Goal: Task Accomplishment & Management: Use online tool/utility

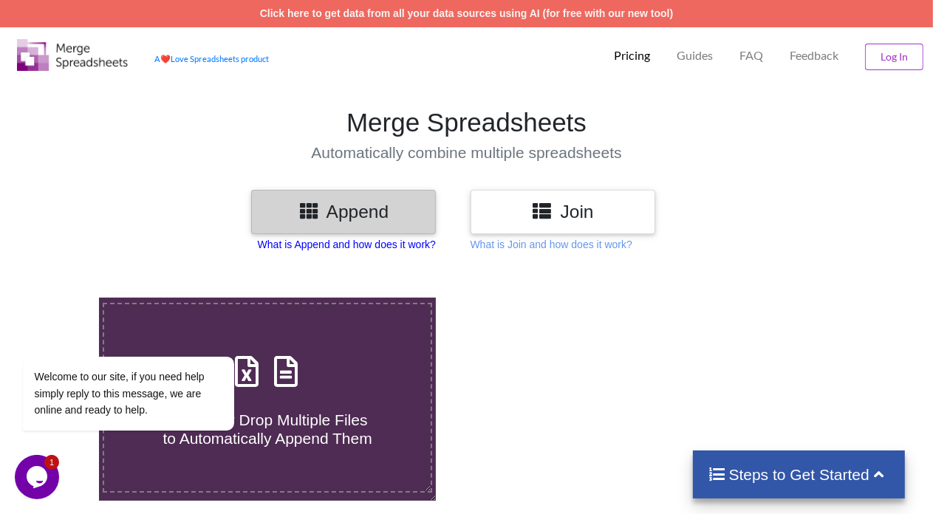
click at [344, 245] on p "What is Append and how does it work?" at bounding box center [347, 244] width 178 height 15
click at [556, 228] on div "Join" at bounding box center [563, 212] width 185 height 44
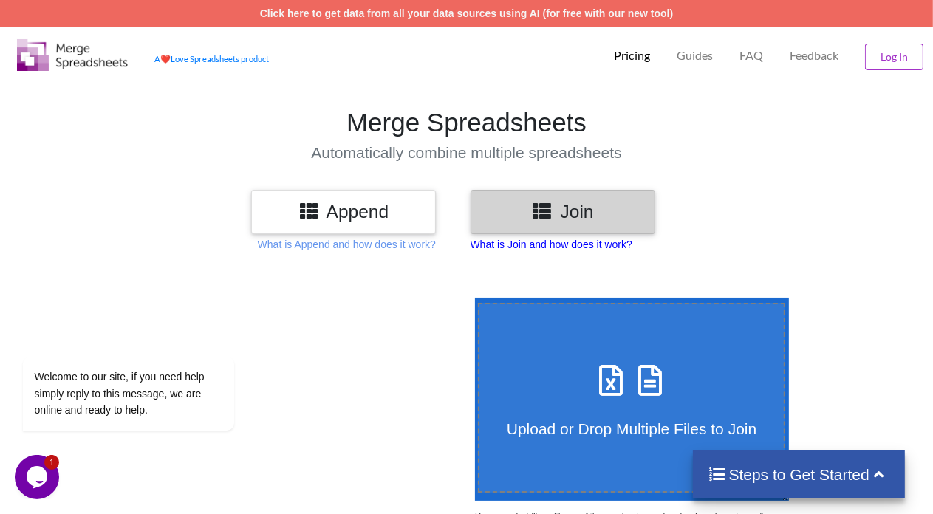
click at [538, 242] on p "What is Join and how does it work?" at bounding box center [552, 244] width 162 height 15
click at [389, 245] on p "What is Append and how does it work?" at bounding box center [347, 244] width 178 height 15
click at [390, 213] on h3 "Append" at bounding box center [343, 211] width 163 height 21
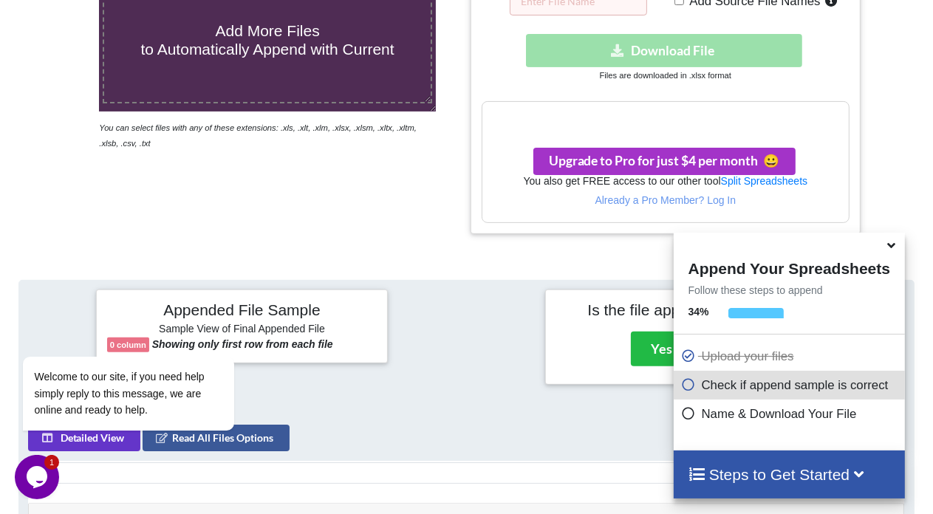
scroll to position [225, 0]
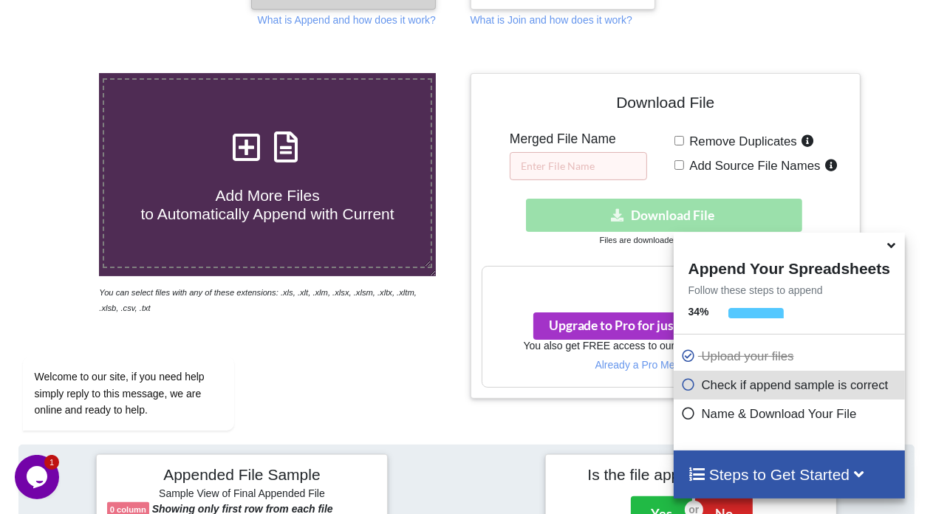
click at [686, 414] on icon at bounding box center [688, 411] width 15 height 13
click at [684, 417] on icon at bounding box center [688, 411] width 15 height 13
click at [681, 383] on icon at bounding box center [688, 382] width 15 height 13
click at [878, 472] on h4 "Steps to Get Started" at bounding box center [790, 474] width 202 height 18
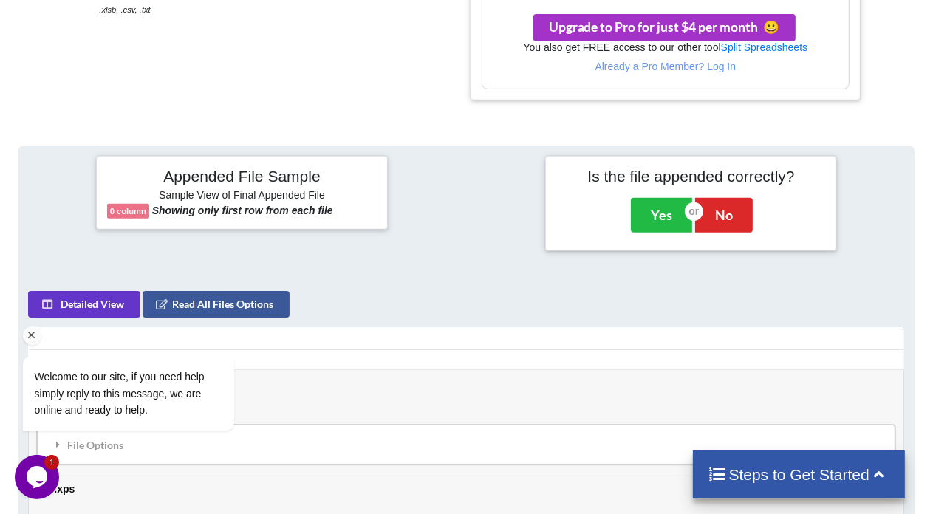
scroll to position [594, 0]
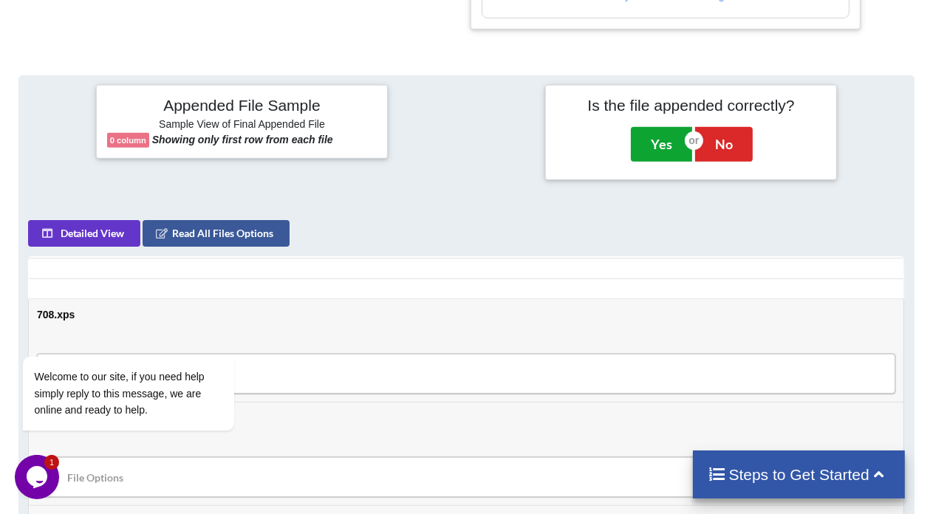
click at [647, 143] on button "Yes" at bounding box center [661, 144] width 61 height 34
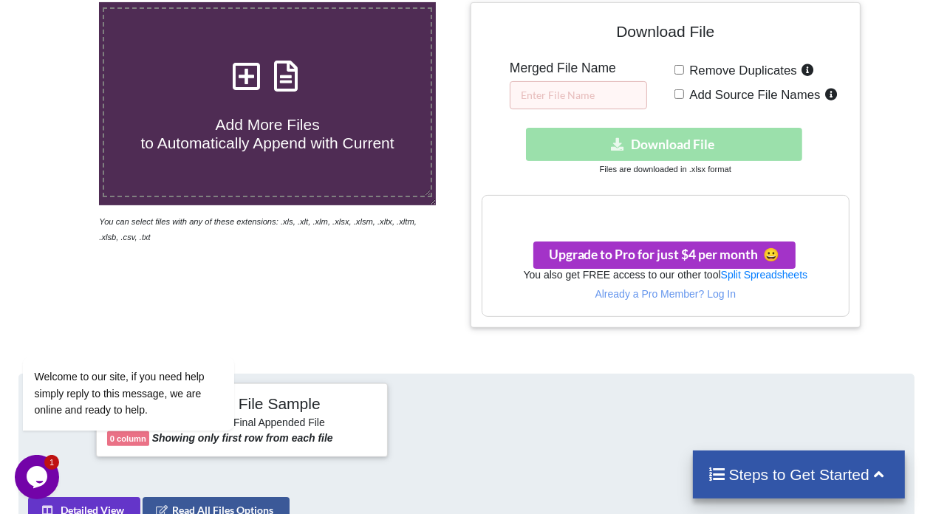
scroll to position [223, 0]
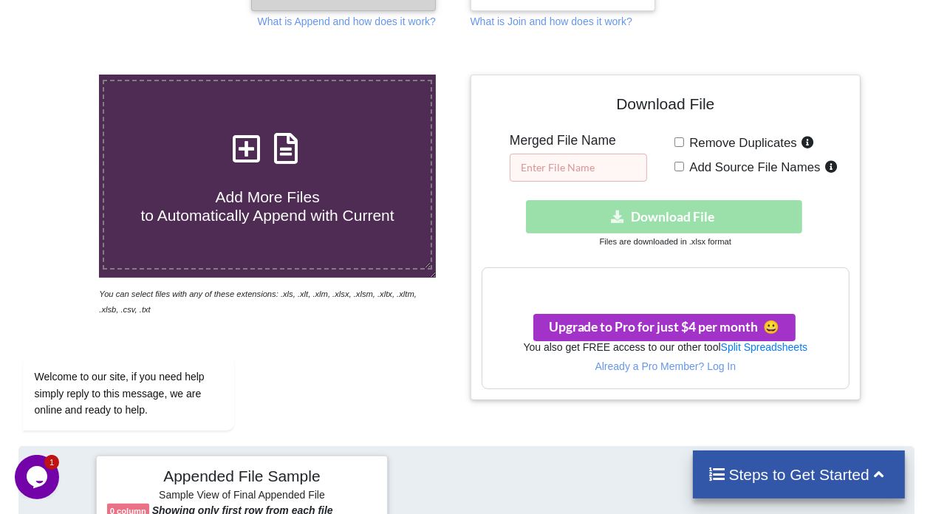
click at [588, 163] on input "text" at bounding box center [578, 168] width 137 height 28
type input "1"
click at [613, 218] on div "Download hidden Download File" at bounding box center [666, 216] width 369 height 33
click at [615, 291] on div "Your files are more than 1 MB" at bounding box center [665, 283] width 367 height 31
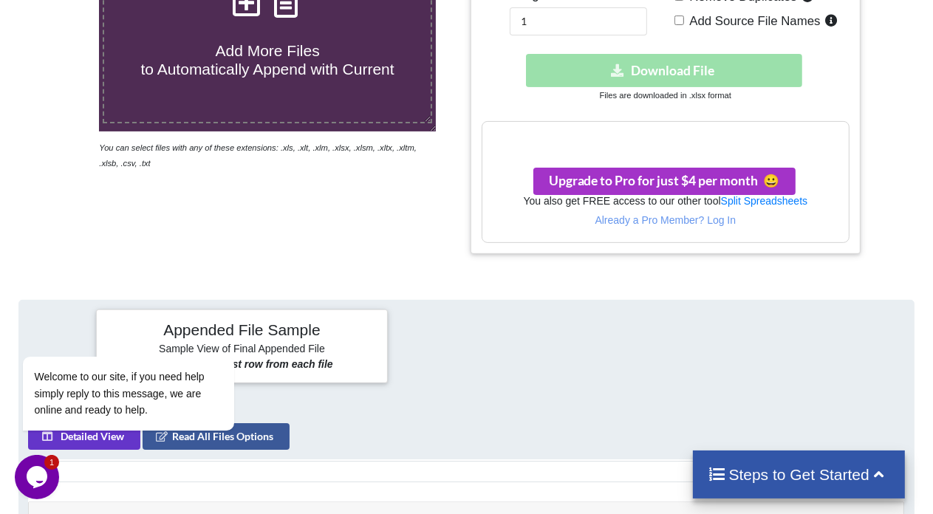
scroll to position [371, 0]
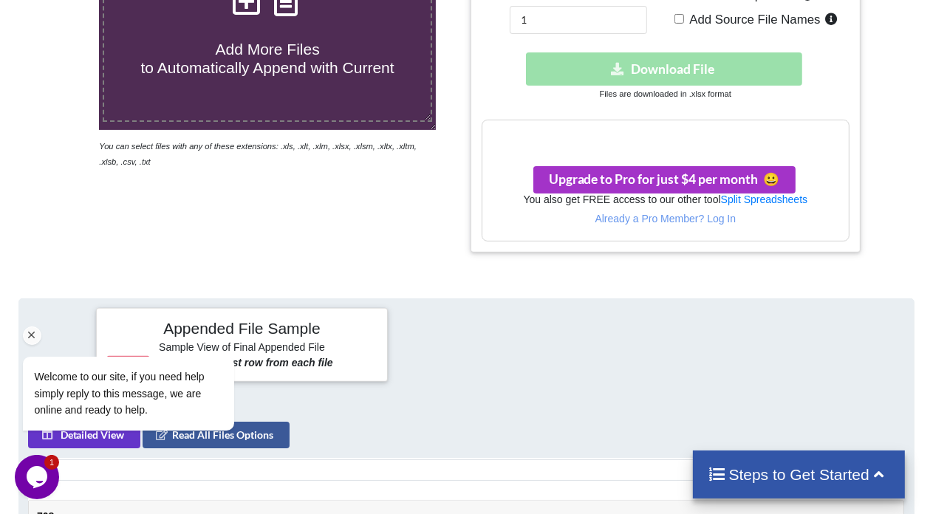
click at [185, 394] on span "Welcome to our site, if you need help simply reply to this message, we are onli…" at bounding box center [120, 392] width 170 height 45
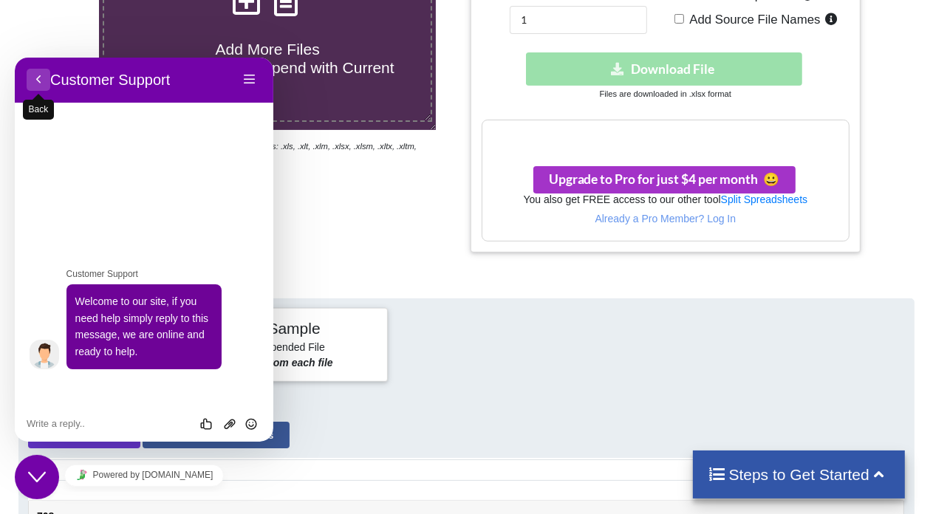
click at [38, 78] on button "Back" at bounding box center [39, 79] width 24 height 22
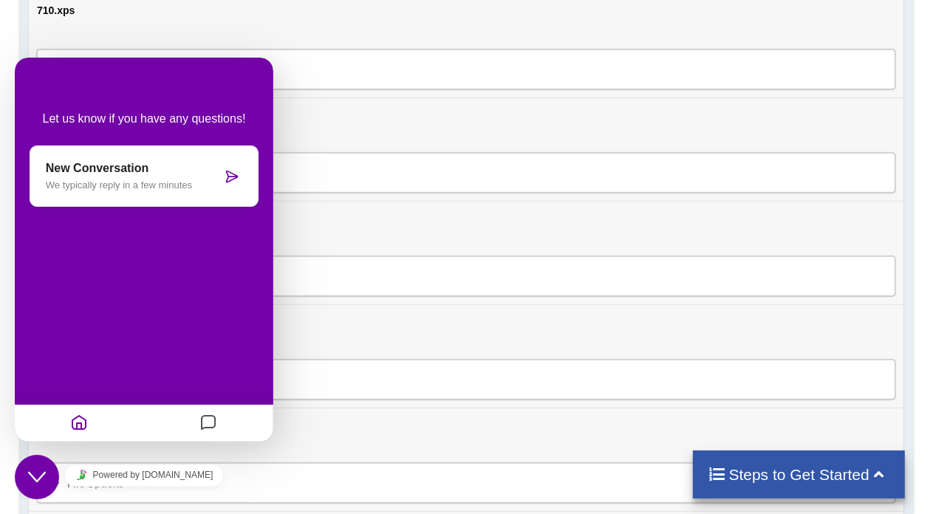
scroll to position [1110, 0]
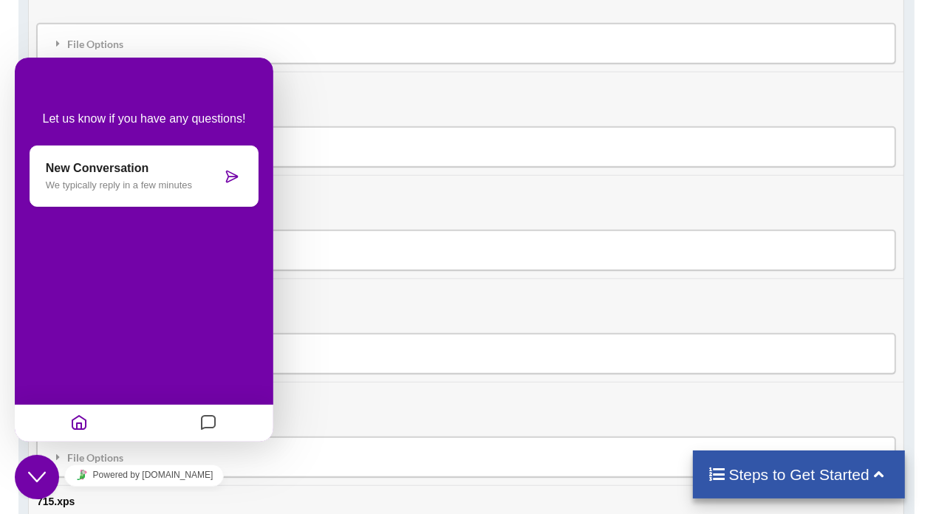
click at [44, 480] on icon "Close Chat This icon closes the chat window." at bounding box center [37, 477] width 18 height 18
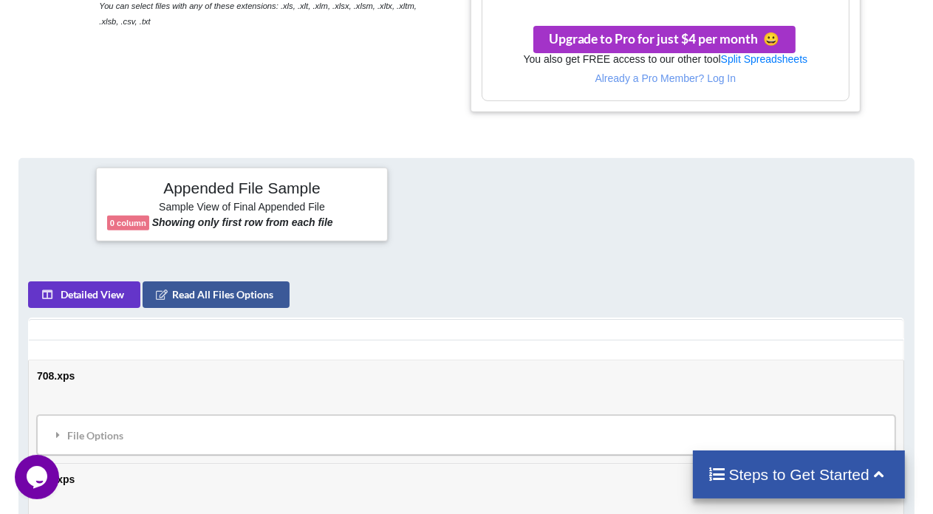
scroll to position [476, 0]
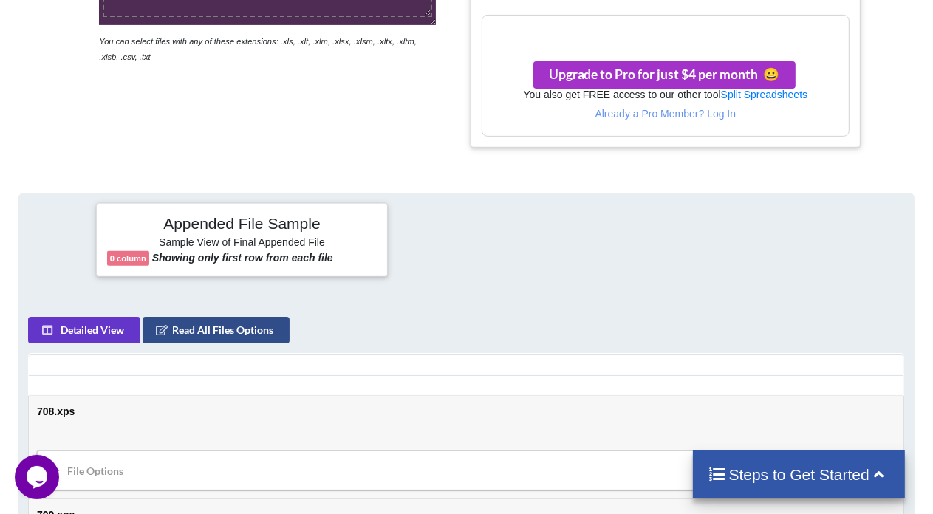
click at [161, 331] on icon at bounding box center [162, 329] width 13 height 9
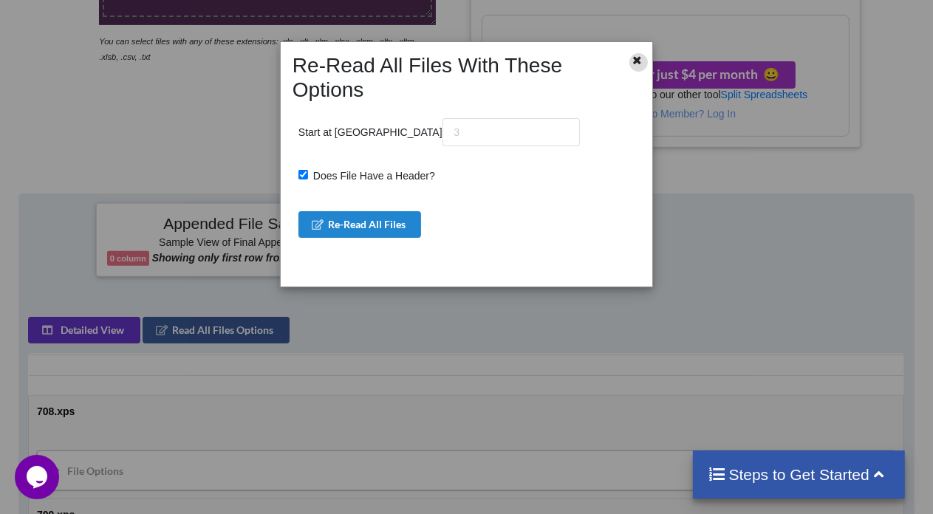
click at [637, 62] on icon at bounding box center [638, 58] width 13 height 10
